Goal: Find contact information: Find contact information

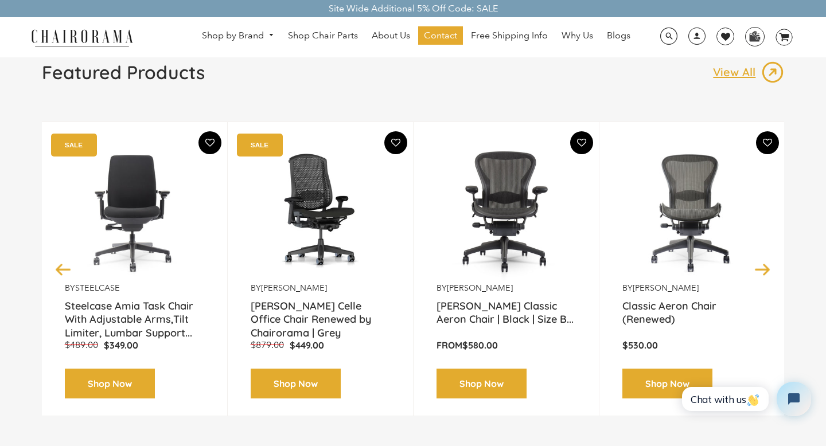
scroll to position [121, 0]
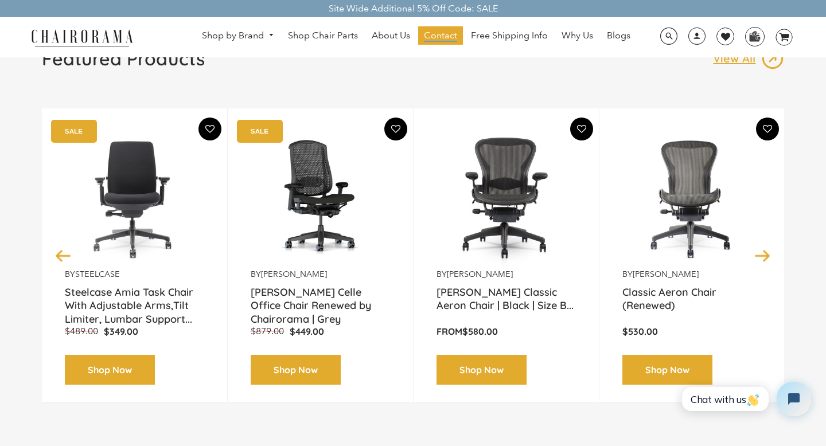
click at [442, 40] on span "Contact" at bounding box center [440, 36] width 33 height 12
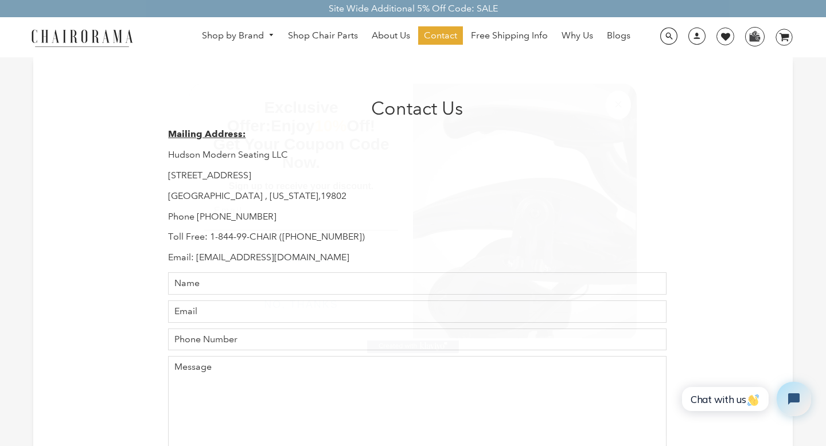
click at [624, 107] on icon "Close dialog" at bounding box center [618, 105] width 14 height 14
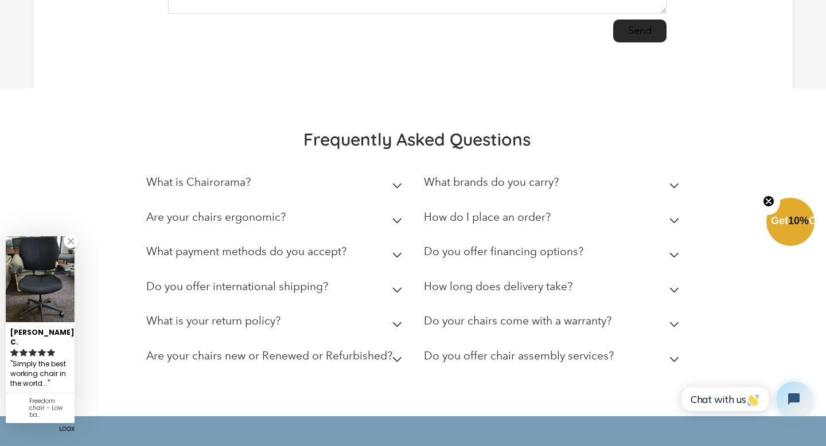
scroll to position [474, 0]
